Goal: Transaction & Acquisition: Purchase product/service

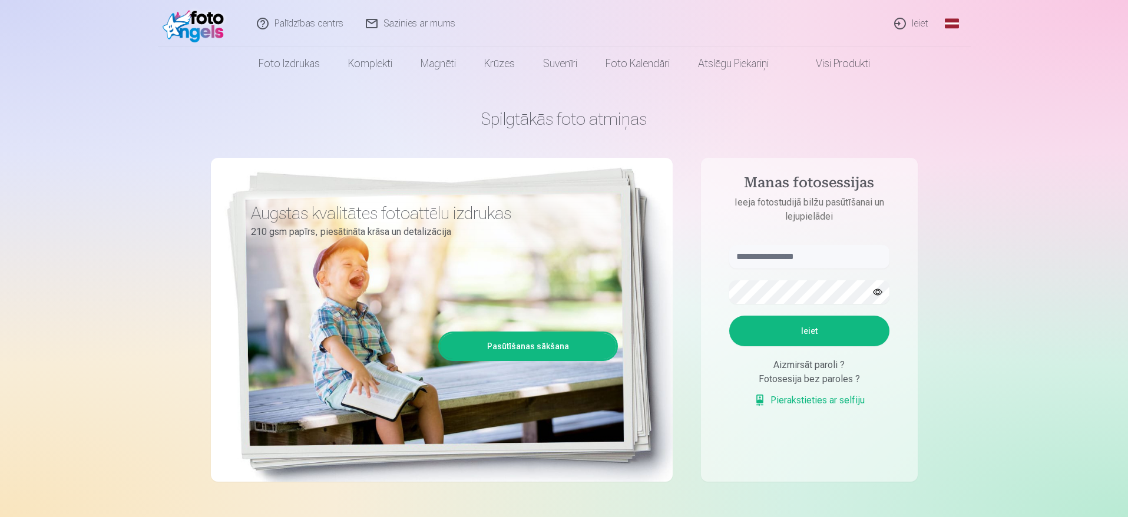
click at [916, 22] on link "Ieiet" at bounding box center [911, 23] width 57 height 47
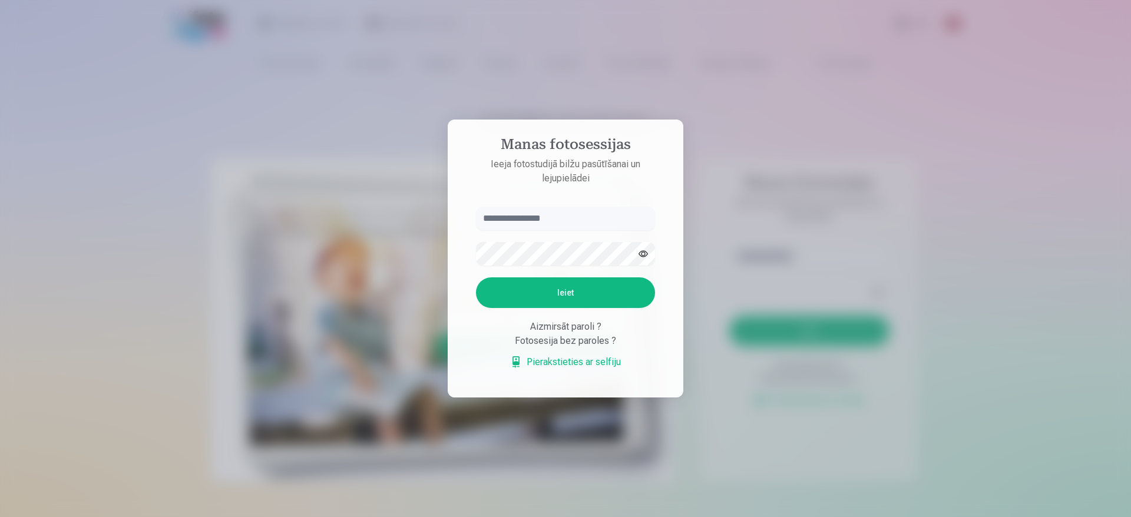
click at [956, 230] on div at bounding box center [565, 258] width 1131 height 517
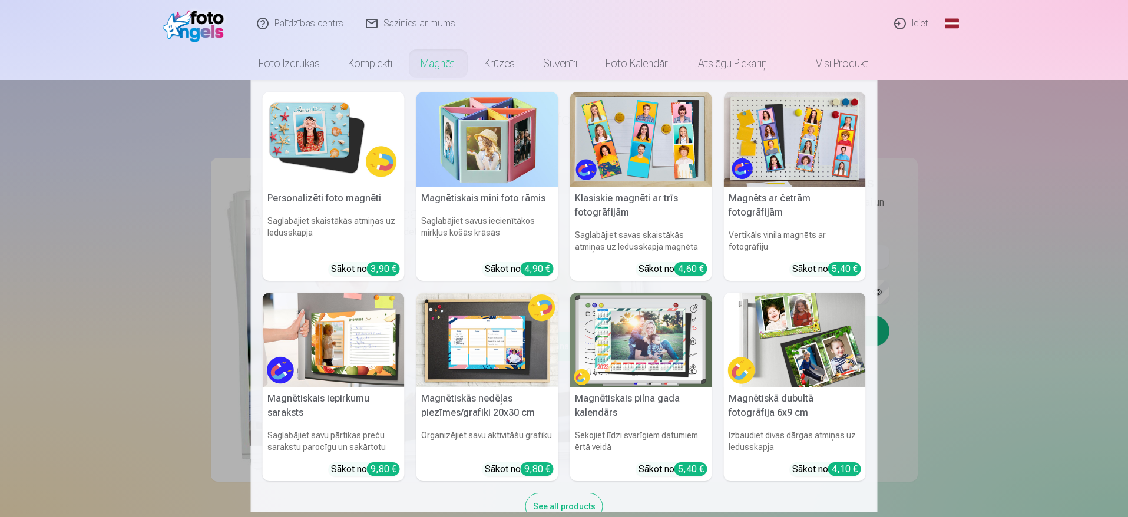
click at [446, 67] on link "Magnēti" at bounding box center [438, 63] width 64 height 33
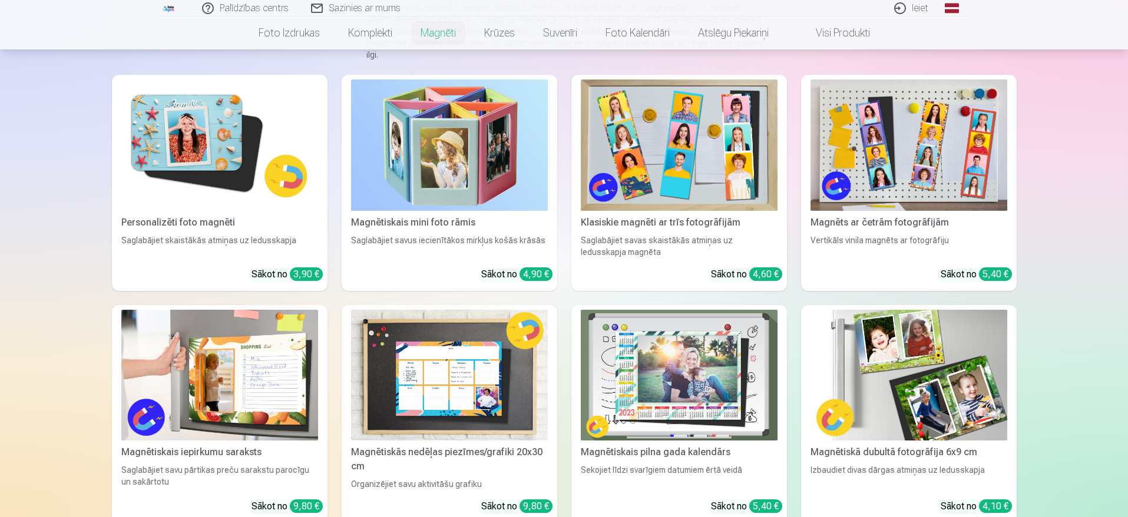
scroll to position [118, 0]
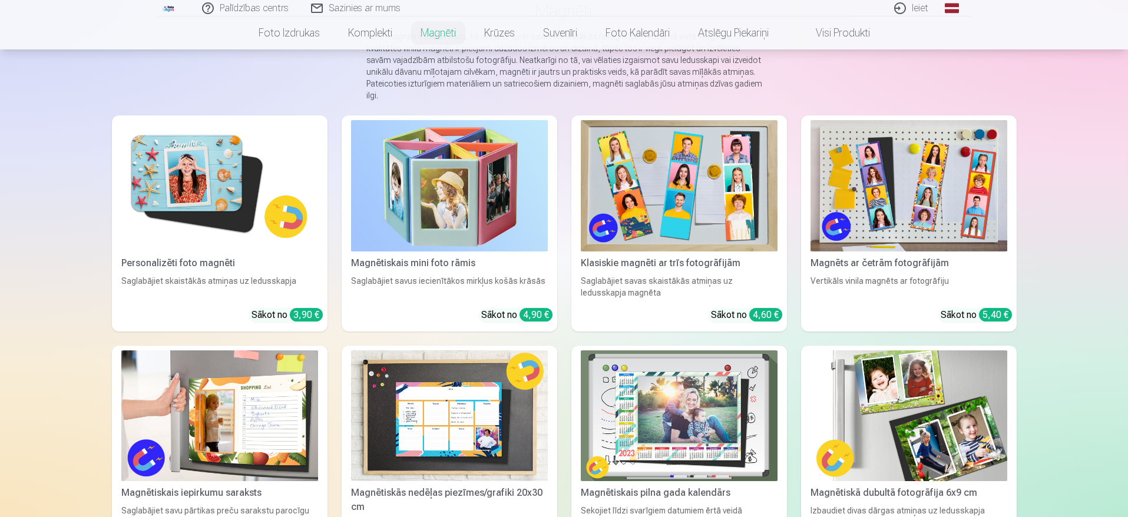
click at [216, 149] on img at bounding box center [219, 185] width 197 height 131
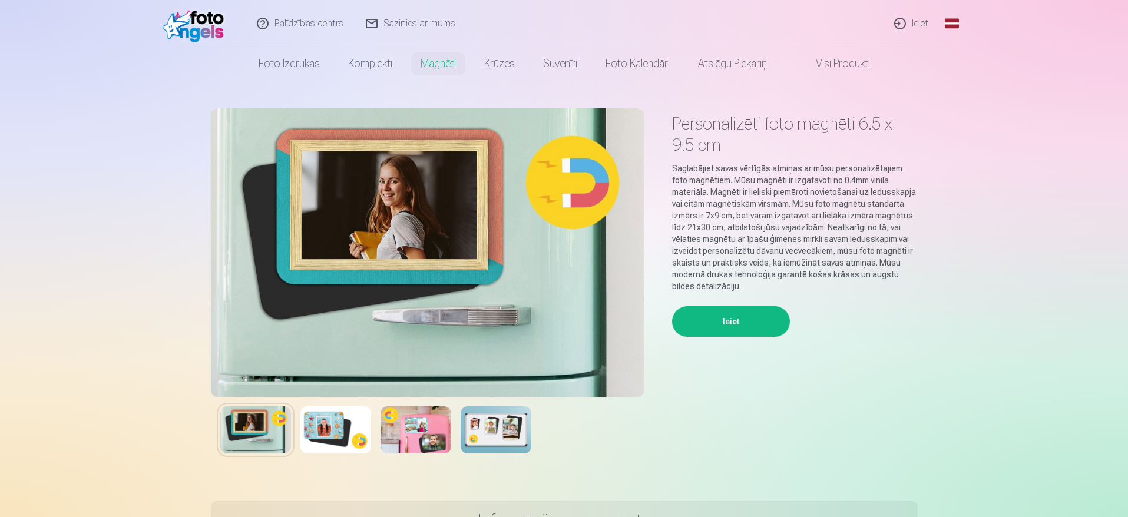
click at [507, 439] on img at bounding box center [496, 429] width 71 height 47
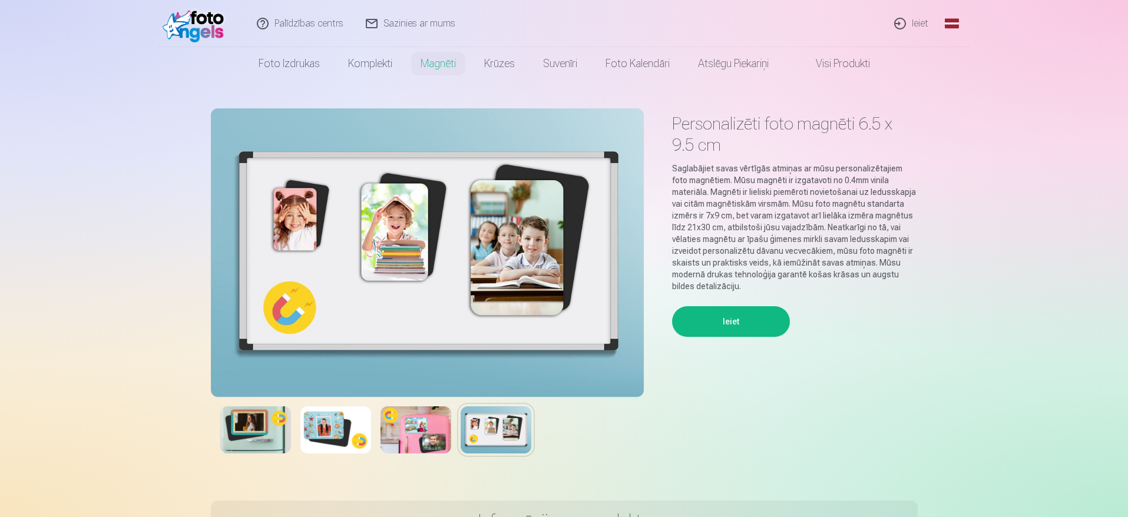
click at [433, 433] on img at bounding box center [415, 429] width 71 height 47
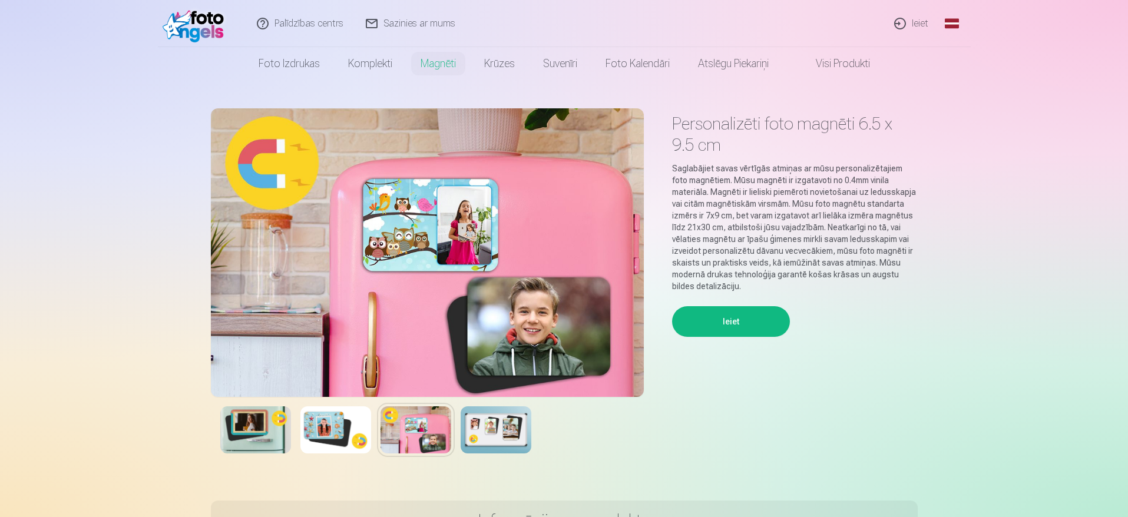
click at [320, 432] on img at bounding box center [335, 429] width 71 height 47
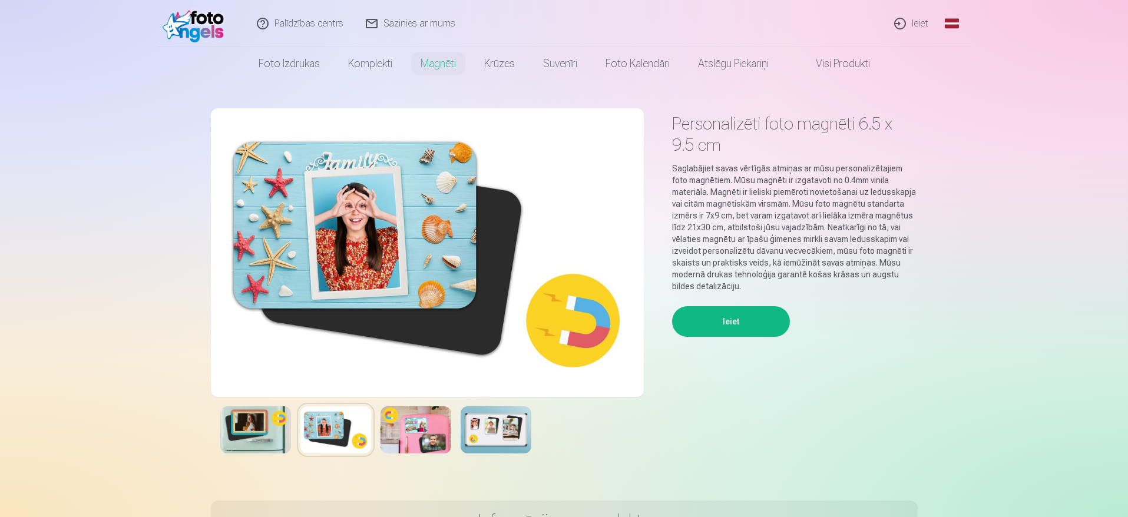
click at [240, 433] on img at bounding box center [255, 429] width 71 height 47
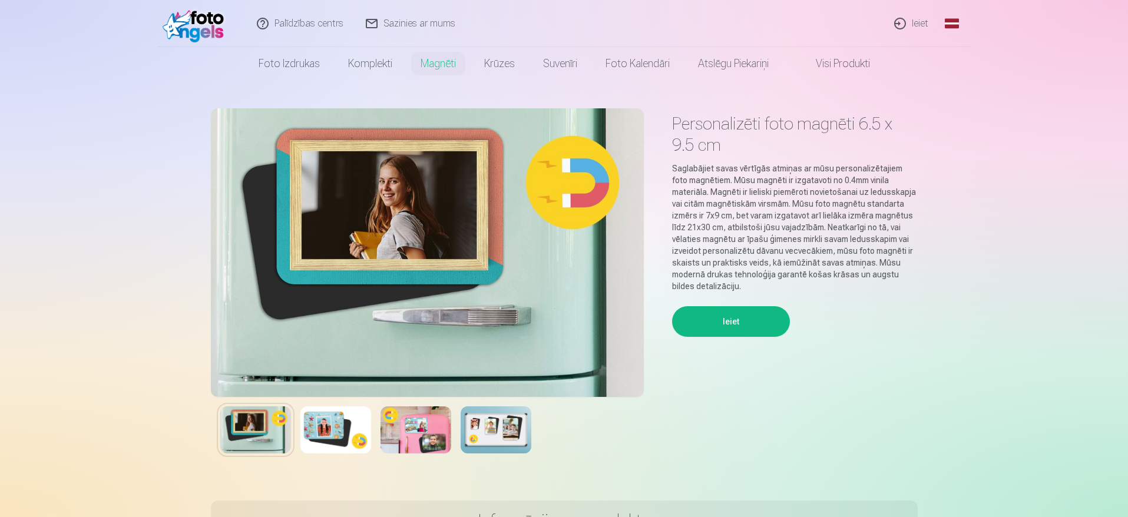
click at [732, 315] on button "Ieiet" at bounding box center [731, 321] width 118 height 31
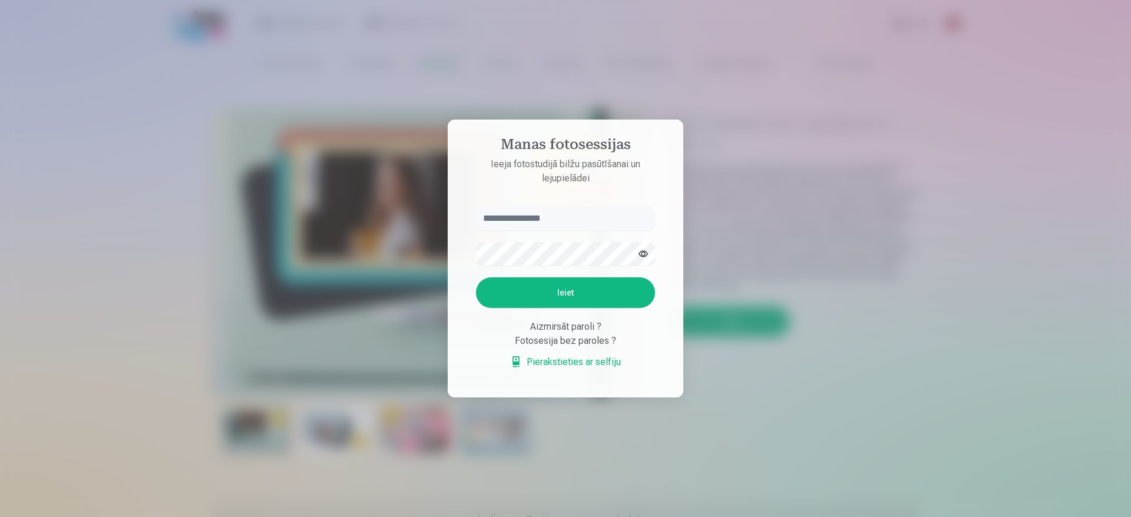
click at [577, 363] on link "Pierakstieties ar selfiju" at bounding box center [565, 362] width 111 height 14
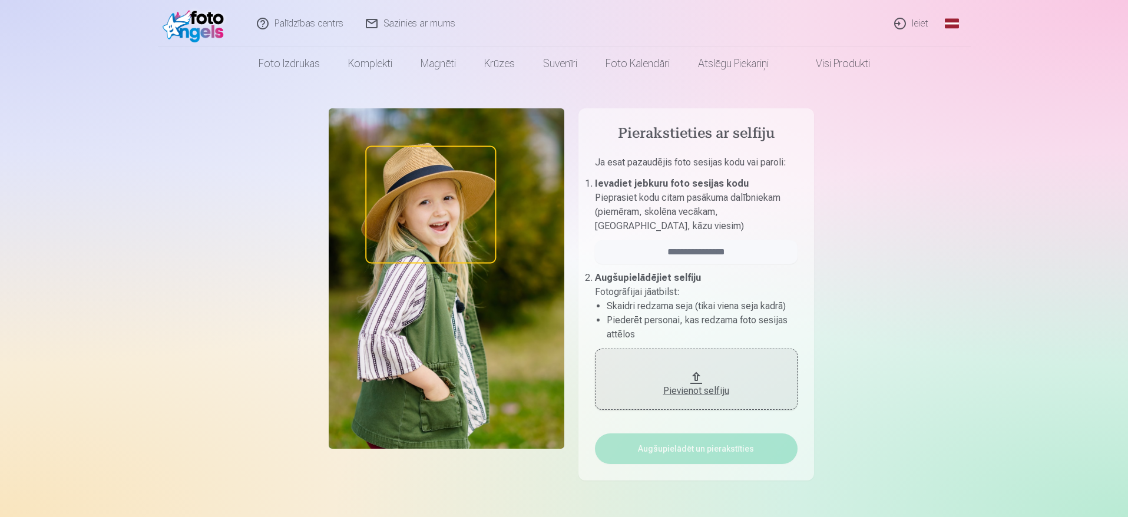
click at [219, 26] on img at bounding box center [197, 24] width 68 height 38
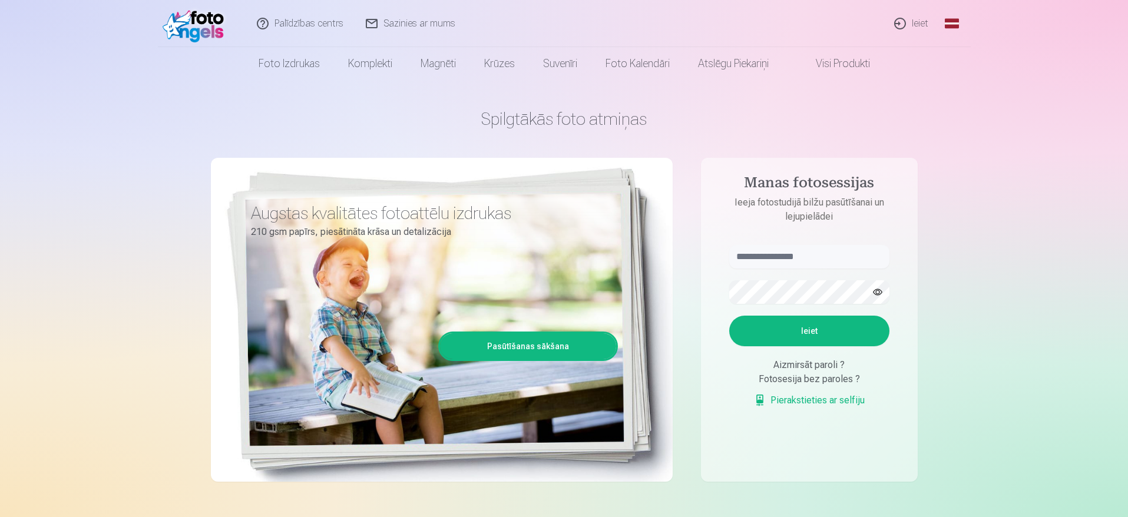
click at [920, 24] on link "Ieiet" at bounding box center [911, 23] width 57 height 47
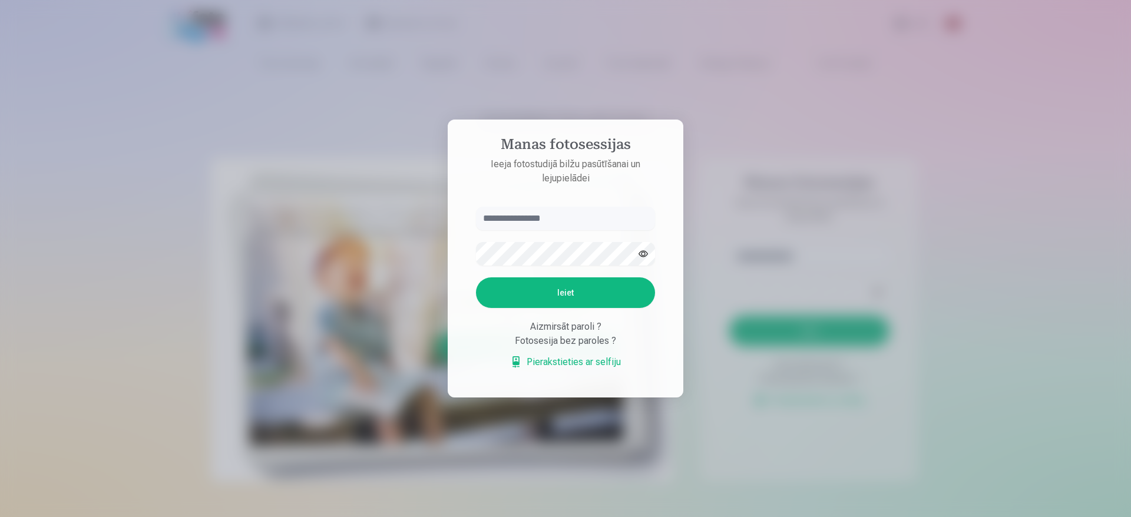
click at [611, 141] on h4 "Manas fotosessijas" at bounding box center [565, 146] width 203 height 21
click at [597, 297] on button "Ieiet" at bounding box center [565, 292] width 179 height 31
click at [551, 361] on link "Pierakstieties ar selfiju" at bounding box center [565, 362] width 111 height 14
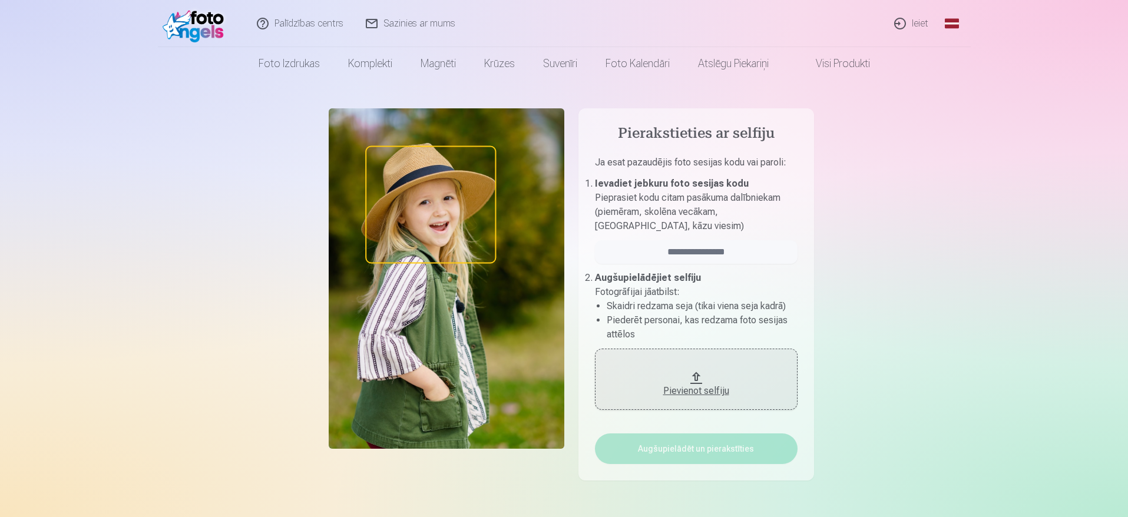
click at [197, 37] on img at bounding box center [197, 24] width 68 height 38
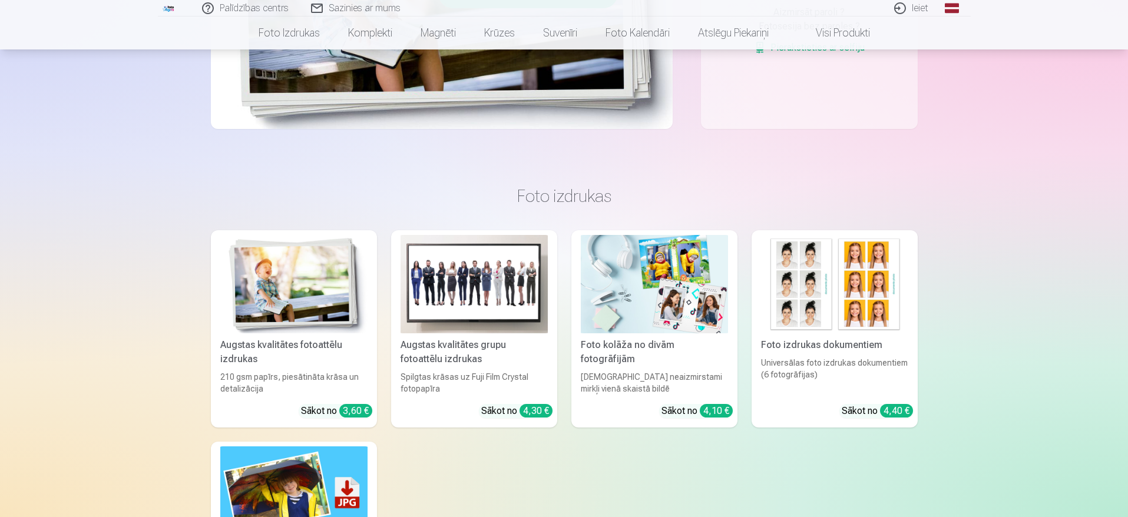
scroll to position [353, 0]
